Goal: Task Accomplishment & Management: Complete application form

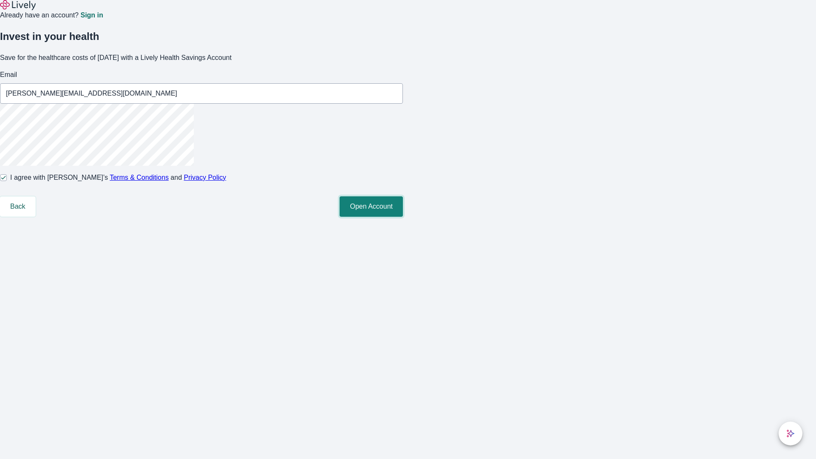
click at [403, 217] on button "Open Account" at bounding box center [371, 206] width 63 height 20
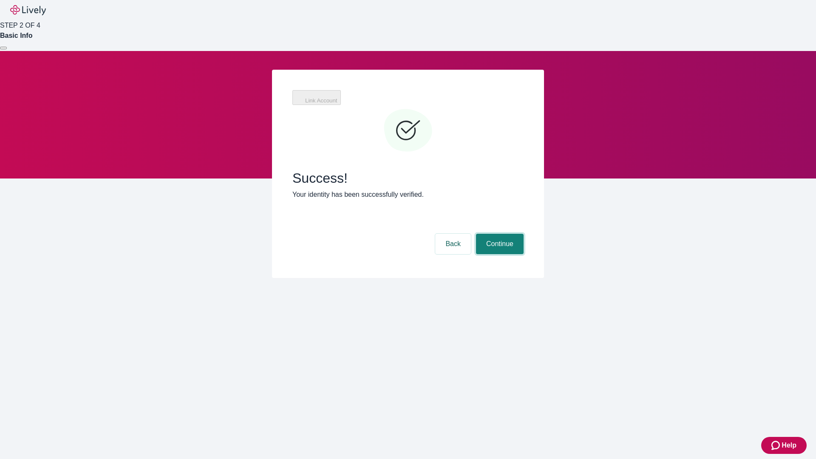
click at [524, 234] on button "Continue" at bounding box center [500, 244] width 48 height 20
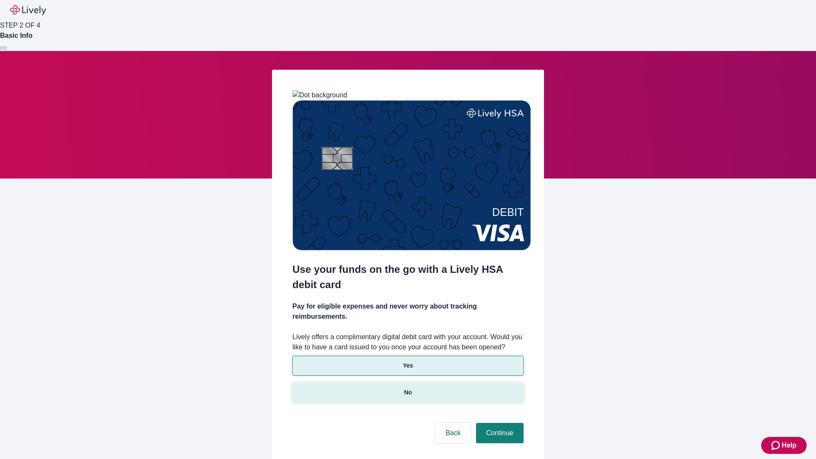
click at [408, 388] on p "No" at bounding box center [408, 392] width 8 height 9
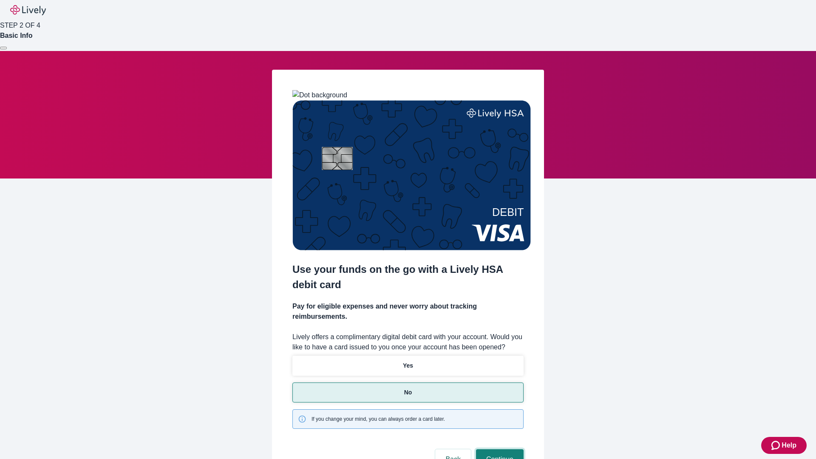
click at [498, 449] on button "Continue" at bounding box center [500, 459] width 48 height 20
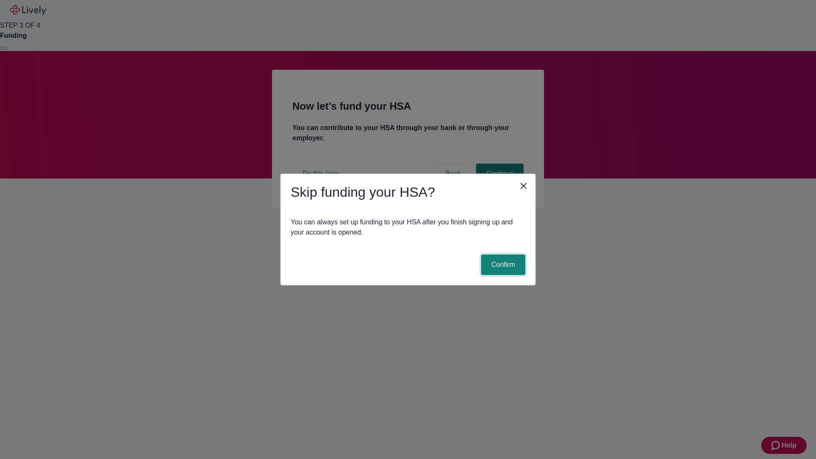
click at [502, 265] on button "Confirm" at bounding box center [503, 265] width 44 height 20
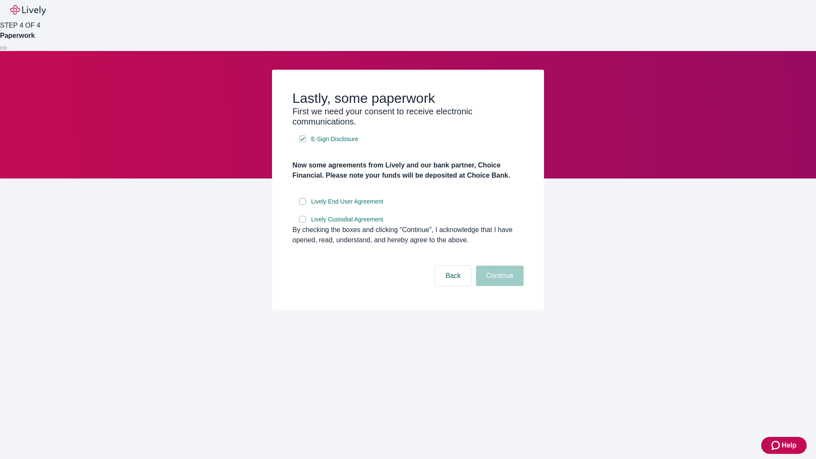
click at [303, 205] on input "Lively End User Agreement" at bounding box center [302, 201] width 7 height 7
checkbox input "true"
click at [303, 223] on input "Lively Custodial Agreement" at bounding box center [302, 219] width 7 height 7
checkbox input "true"
click at [498, 286] on button "Continue" at bounding box center [500, 276] width 48 height 20
